Goal: Book appointment/travel/reservation

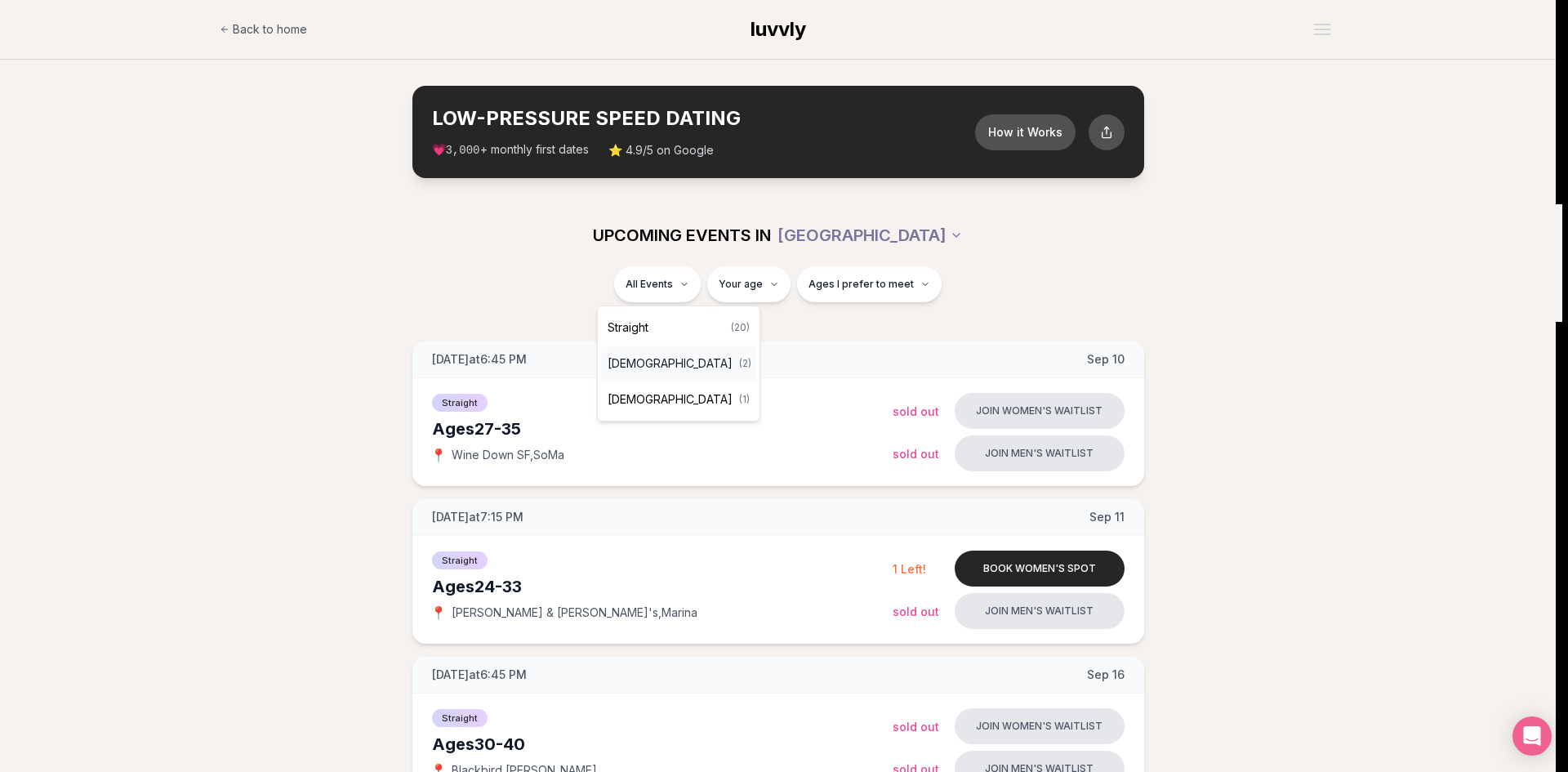
click at [678, 363] on span "[DEMOGRAPHIC_DATA]" at bounding box center [669, 363] width 125 height 16
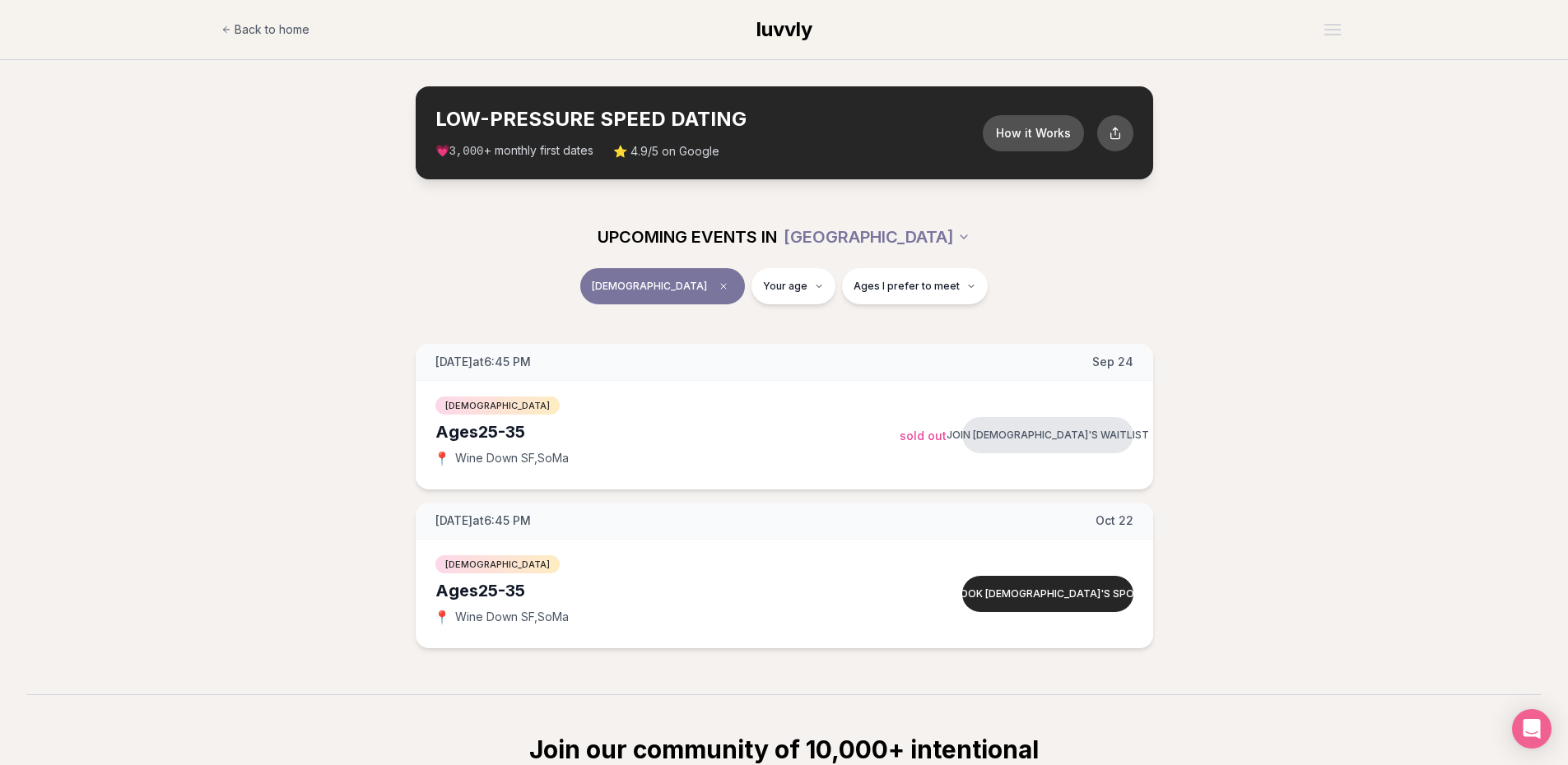
click at [712, 275] on button "[DEMOGRAPHIC_DATA]" at bounding box center [662, 286] width 164 height 36
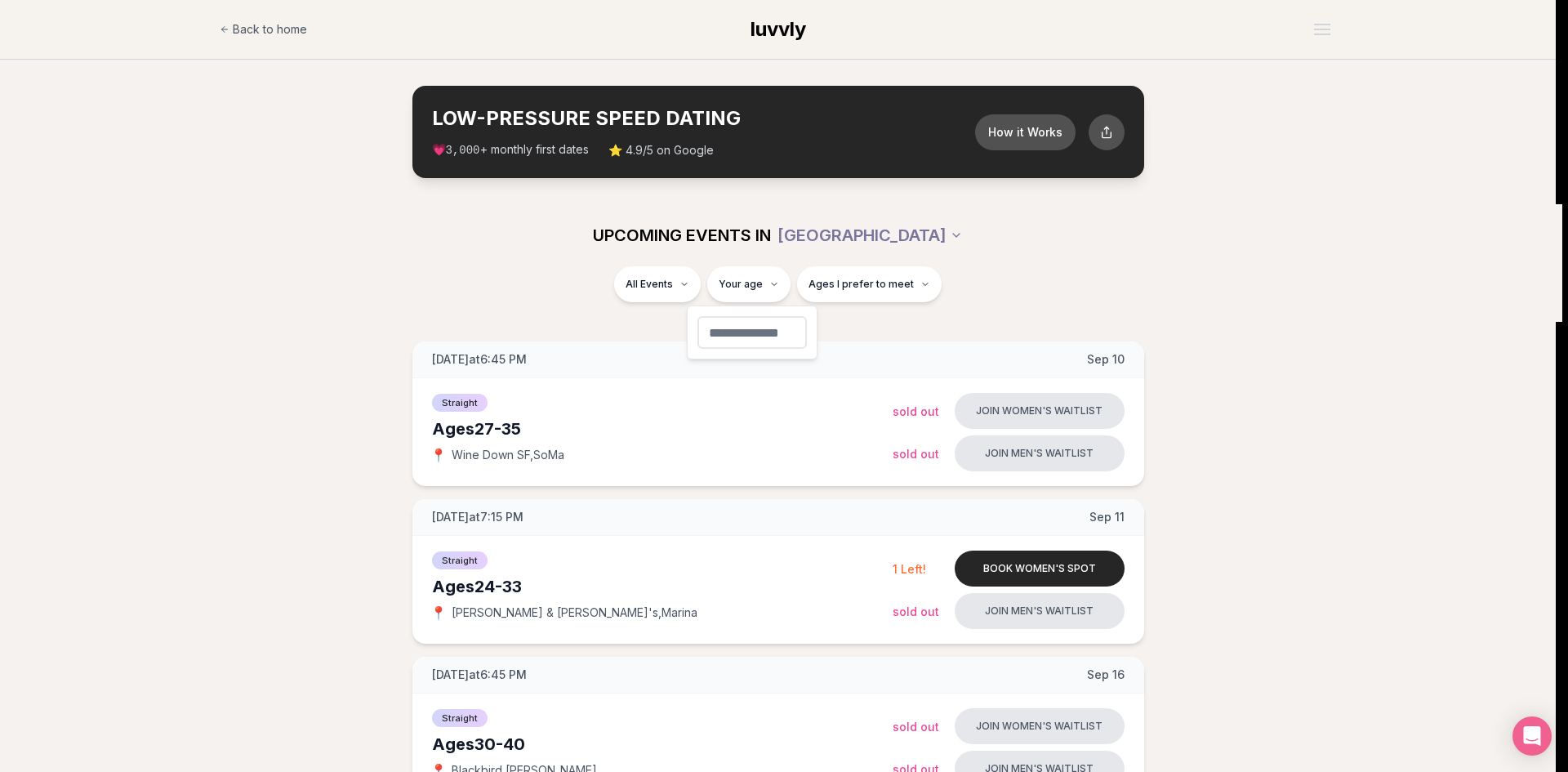
type input "**"
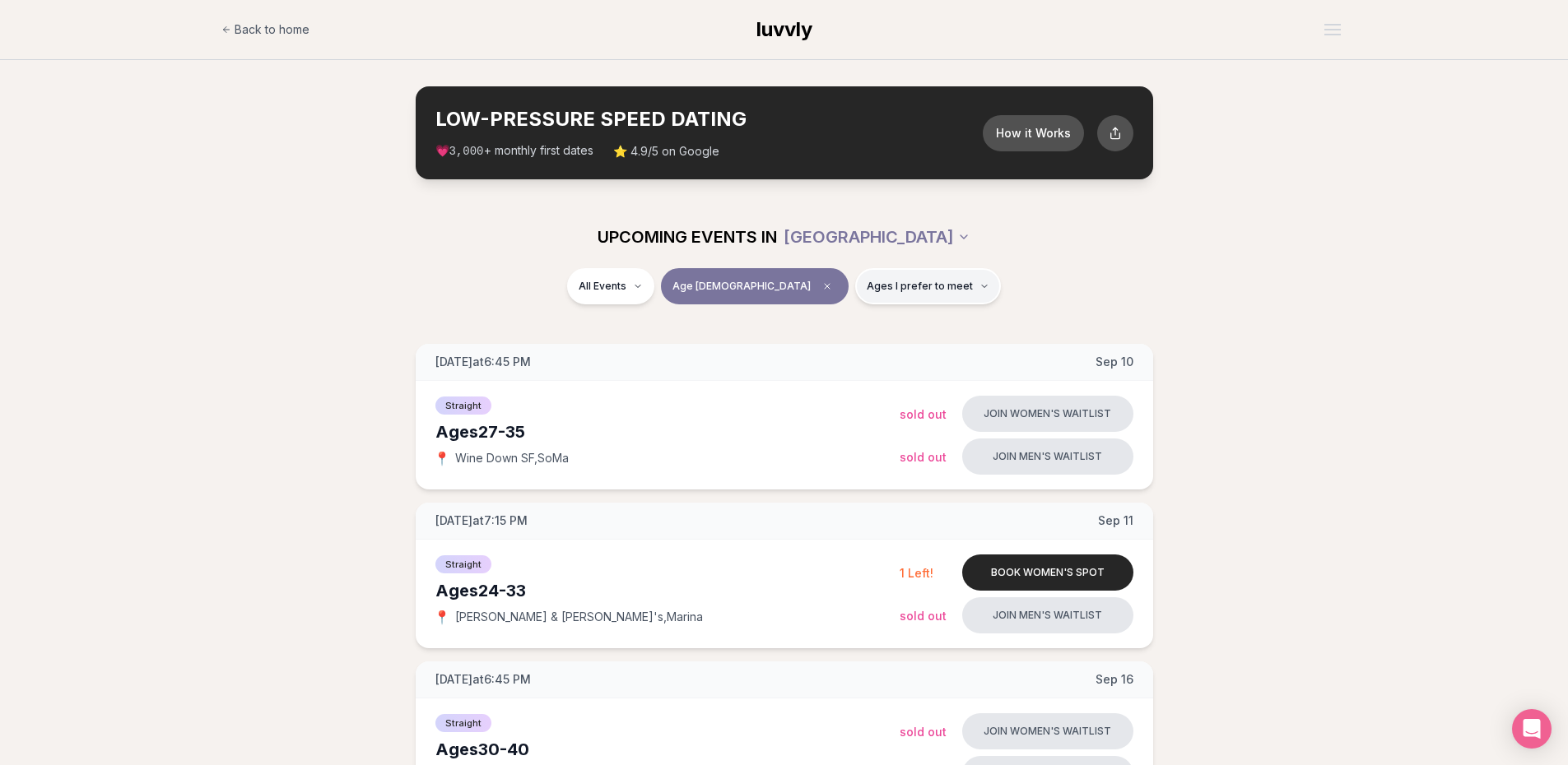
click at [890, 285] on span "Ages I prefer to meet" at bounding box center [919, 286] width 106 height 14
click at [811, 374] on button "Older than me" at bounding box center [810, 372] width 14 height 14
click at [1209, 251] on div "UPCOMING EVENTS IN [GEOGRAPHIC_DATA]" at bounding box center [784, 237] width 922 height 36
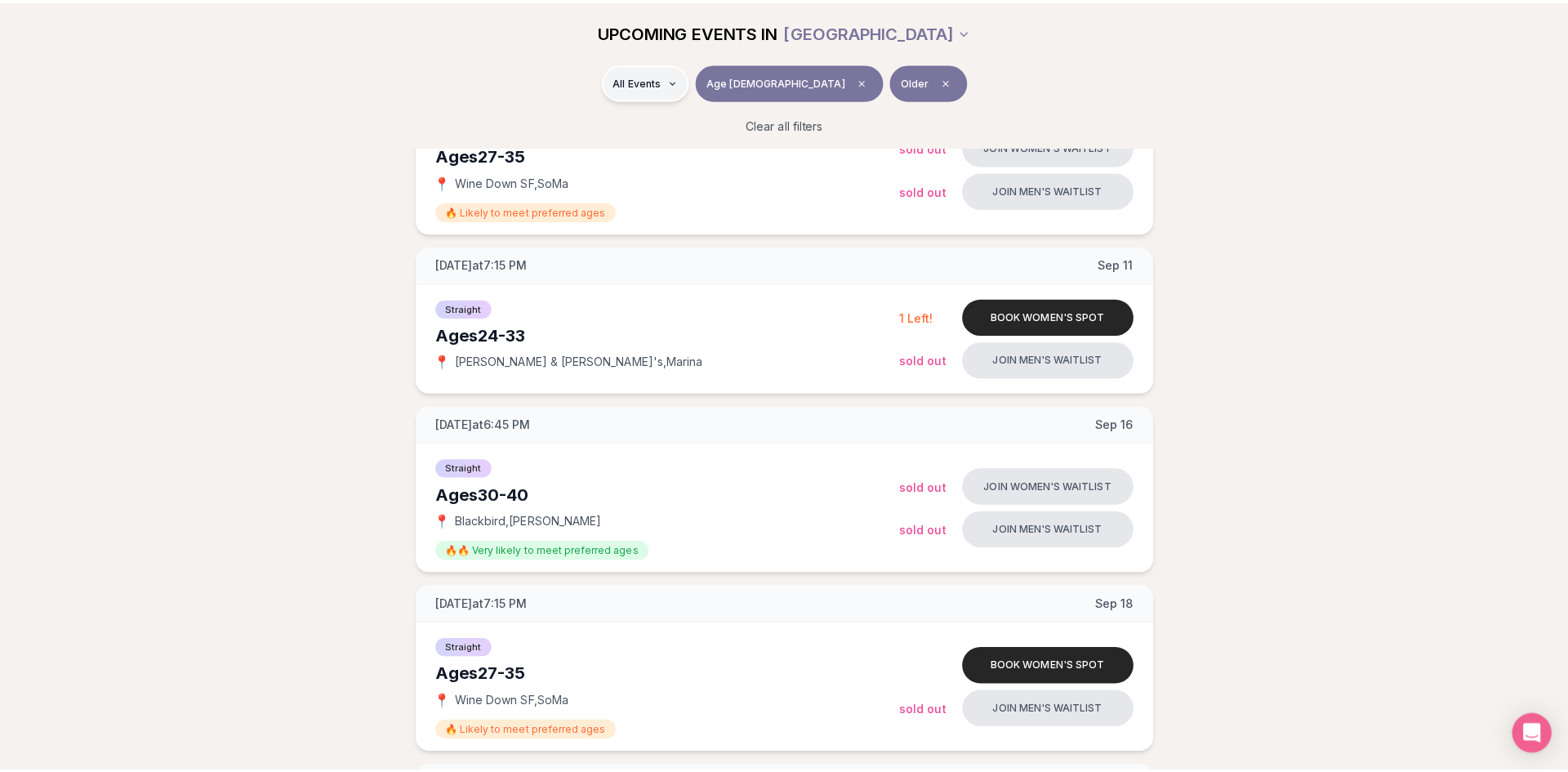
scroll to position [326, 0]
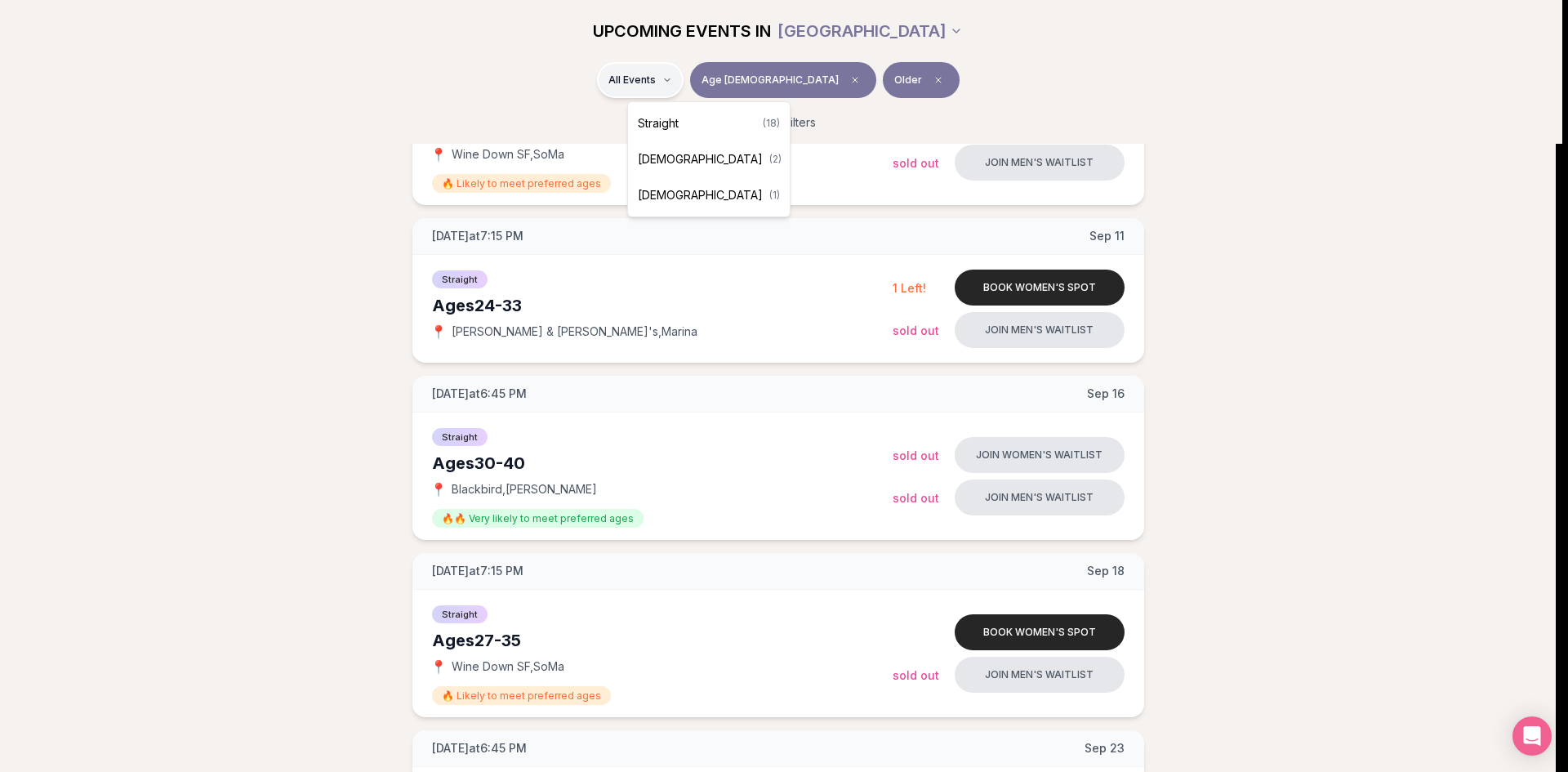
click at [701, 135] on div "Straight ( 18 )" at bounding box center [709, 123] width 155 height 36
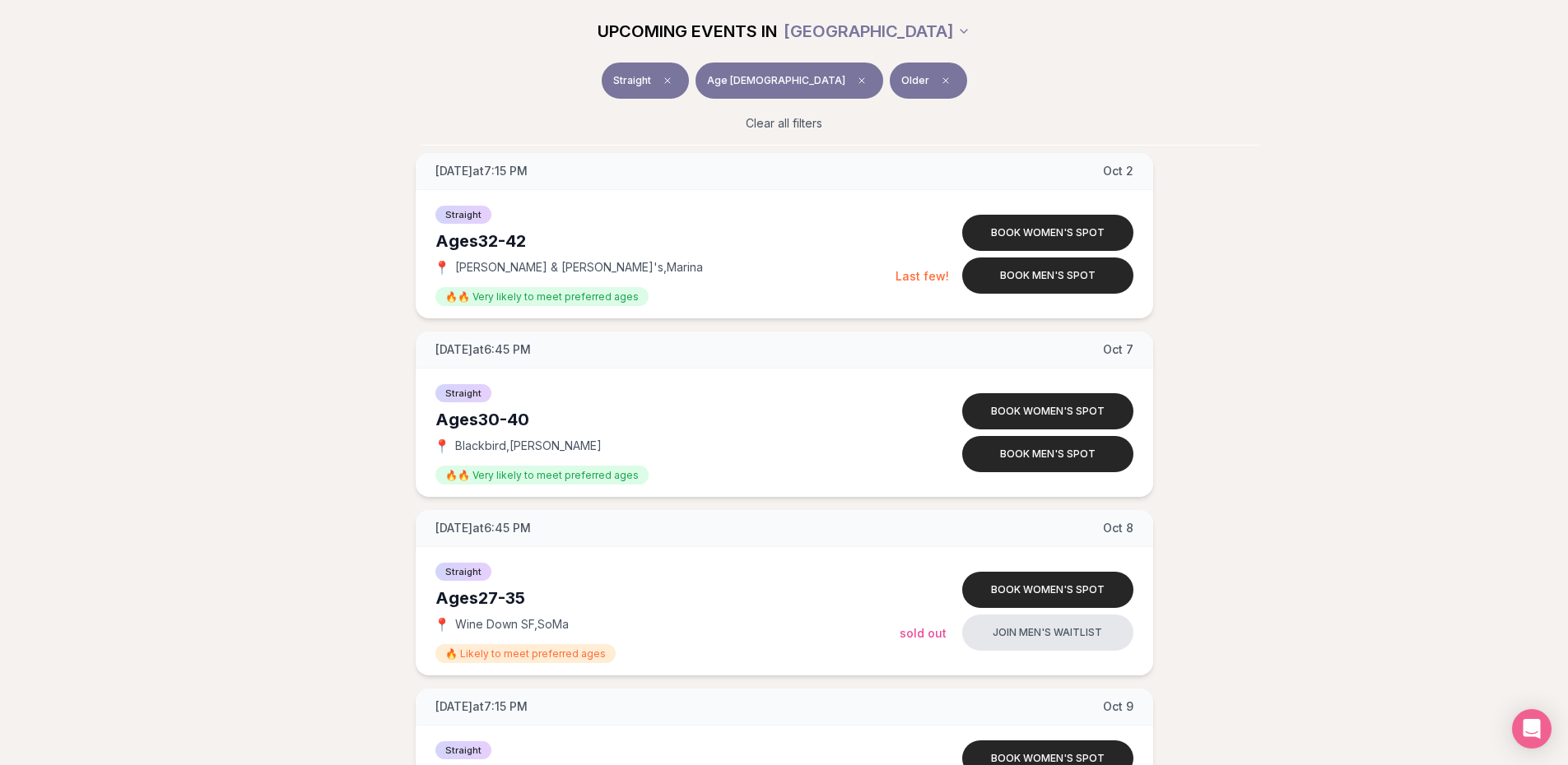
scroll to position [1642, 0]
